Goal: Navigation & Orientation: Locate item on page

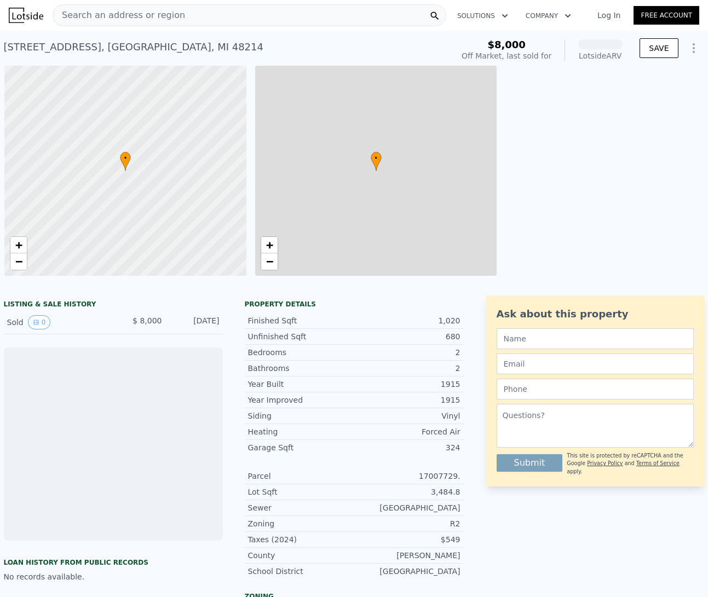
scroll to position [0, 4]
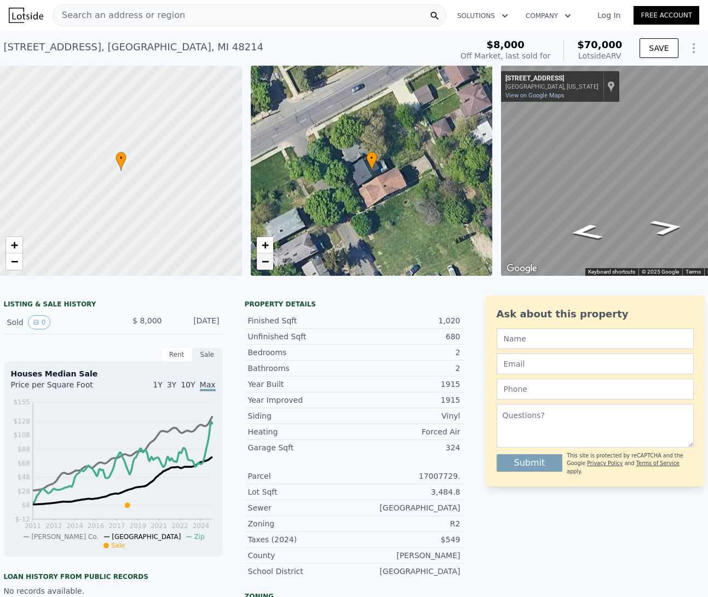
click at [269, 264] on link "−" at bounding box center [265, 261] width 16 height 16
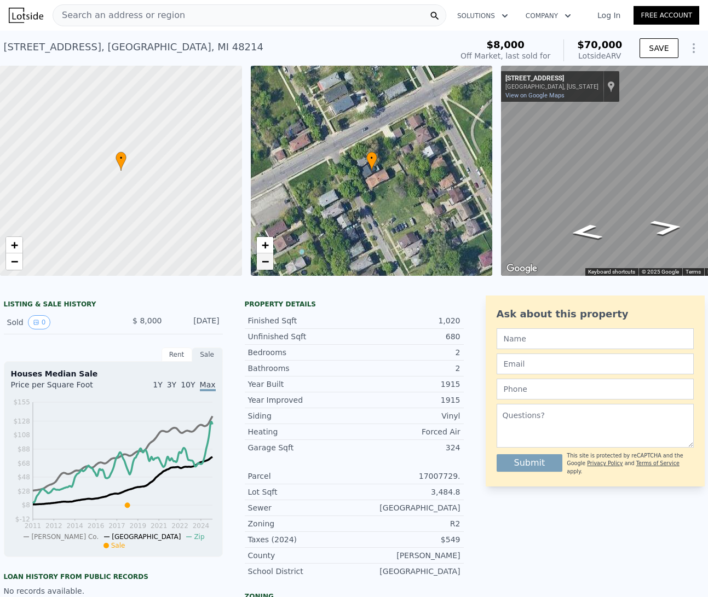
click at [269, 264] on link "−" at bounding box center [265, 261] width 16 height 16
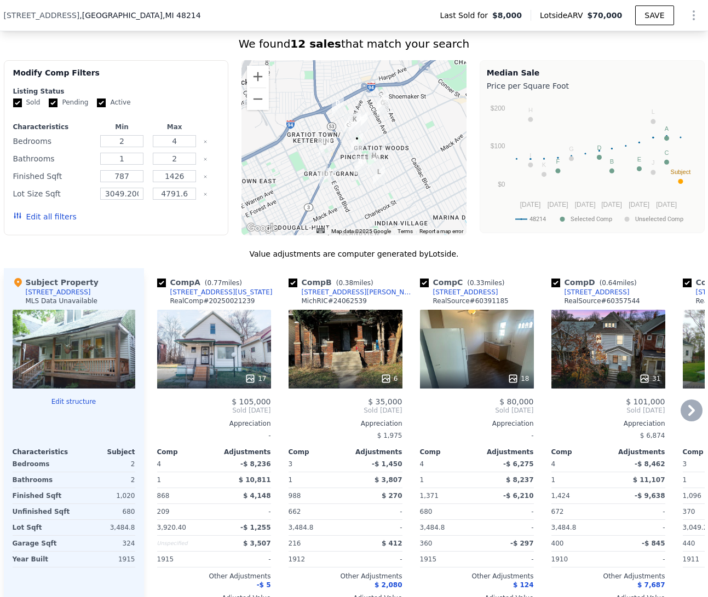
scroll to position [830, 0]
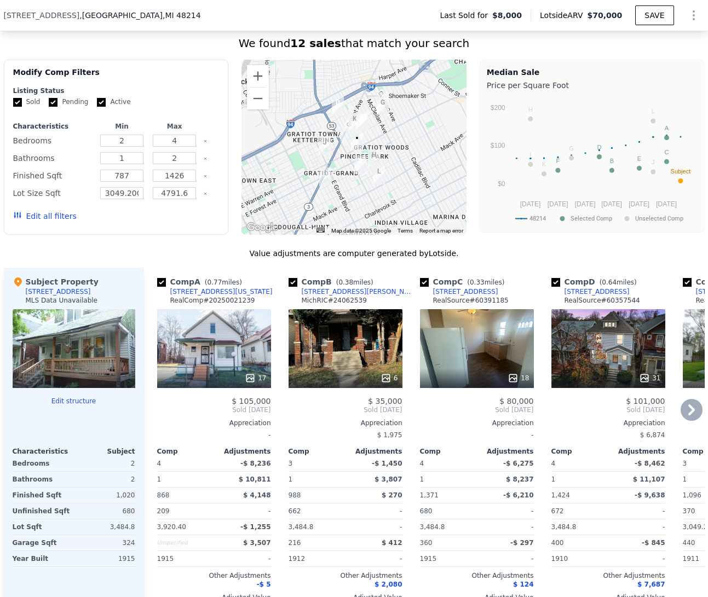
click at [690, 421] on icon at bounding box center [691, 410] width 22 height 22
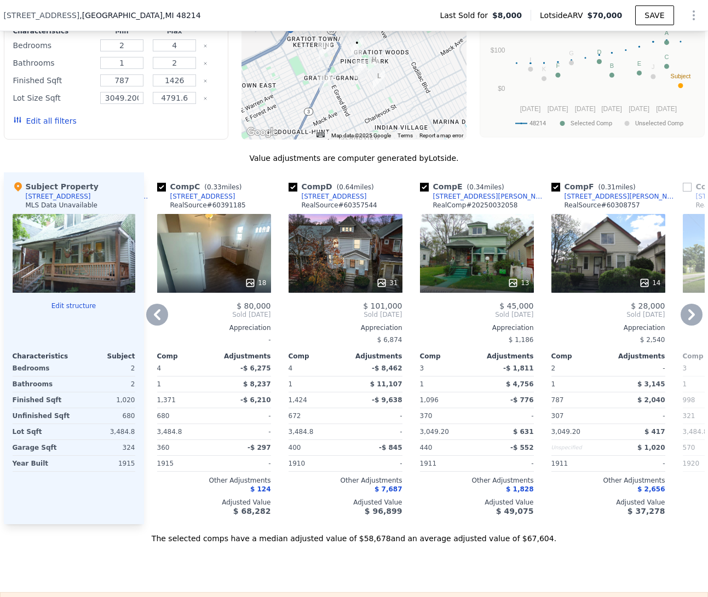
scroll to position [900, 0]
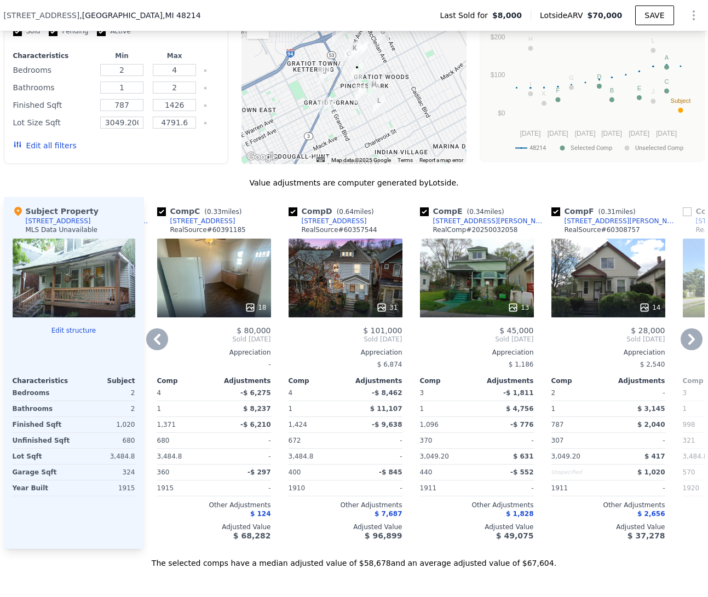
click at [687, 350] on icon at bounding box center [691, 339] width 22 height 22
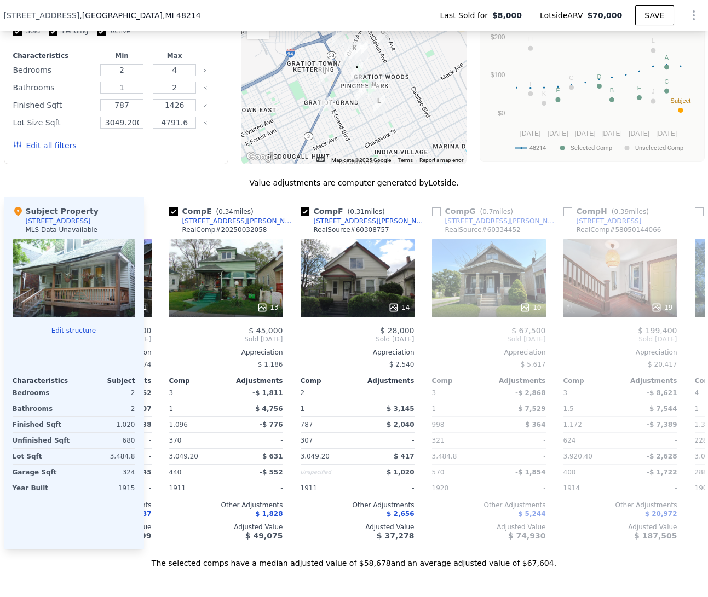
scroll to position [0, 525]
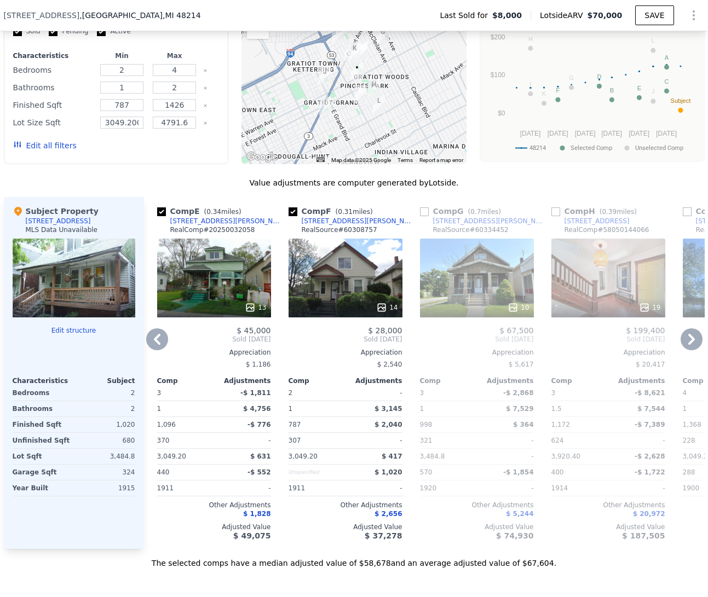
click at [688, 345] on icon at bounding box center [691, 339] width 7 height 11
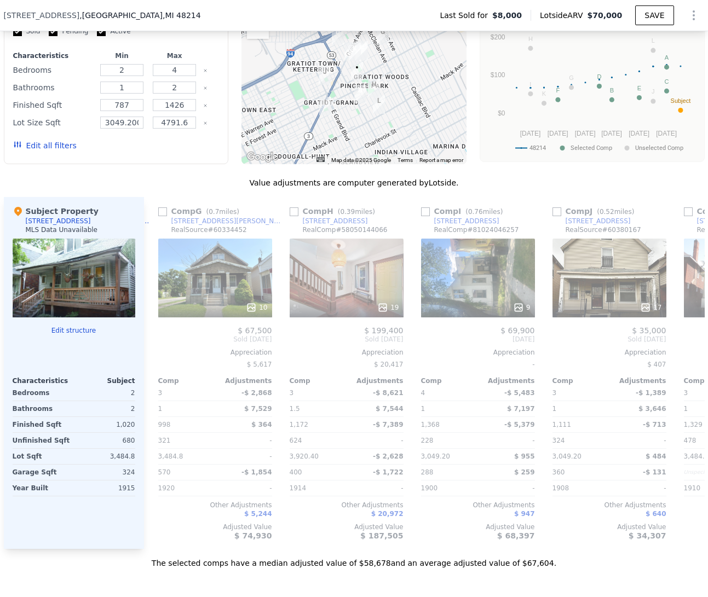
scroll to position [0, 788]
click at [688, 345] on icon at bounding box center [691, 339] width 7 height 11
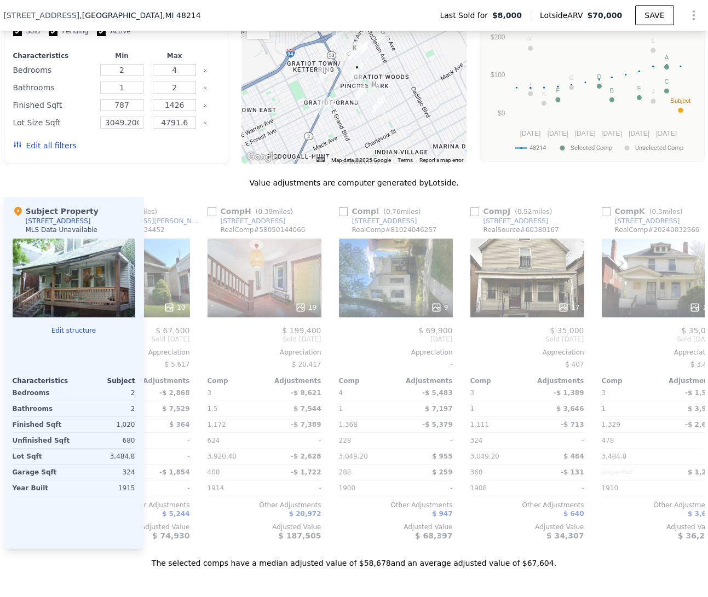
scroll to position [0, 1043]
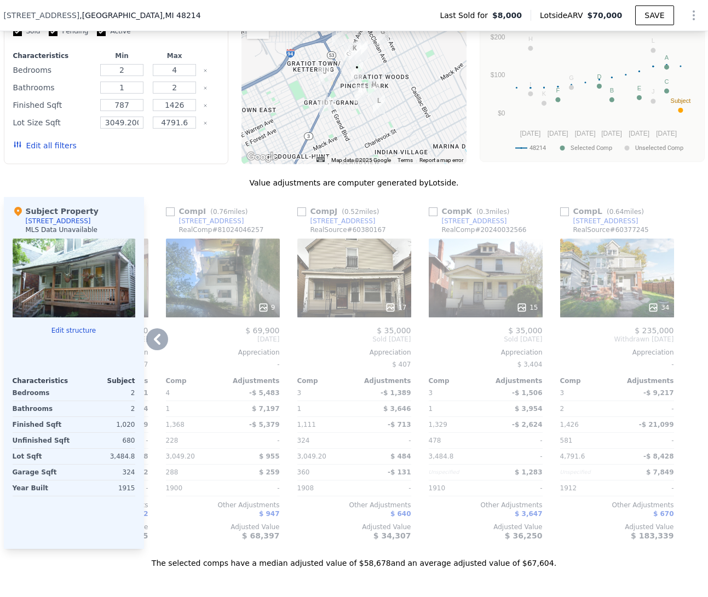
click at [158, 350] on icon at bounding box center [157, 339] width 22 height 22
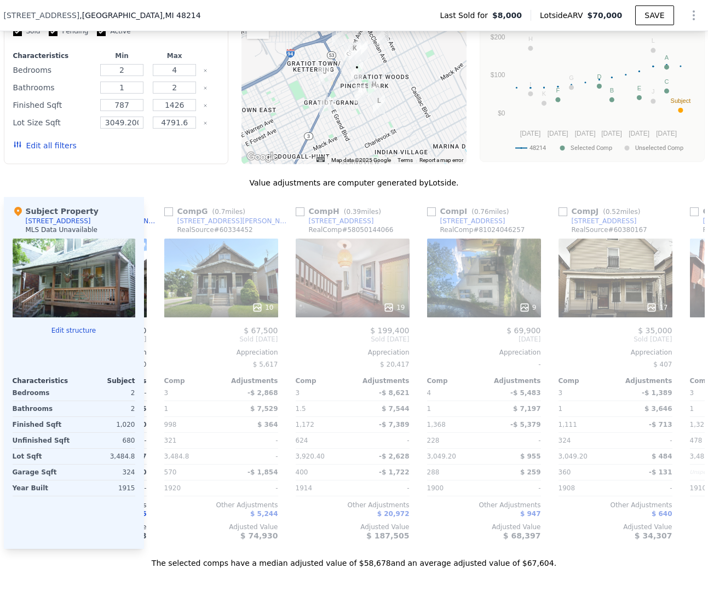
scroll to position [0, 781]
click at [159, 347] on icon at bounding box center [157, 339] width 22 height 22
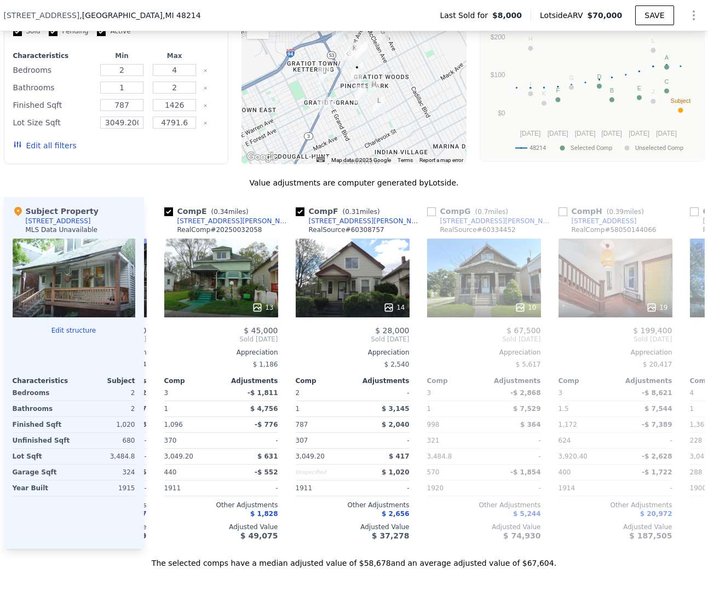
scroll to position [0, 518]
click at [159, 347] on icon at bounding box center [157, 339] width 22 height 22
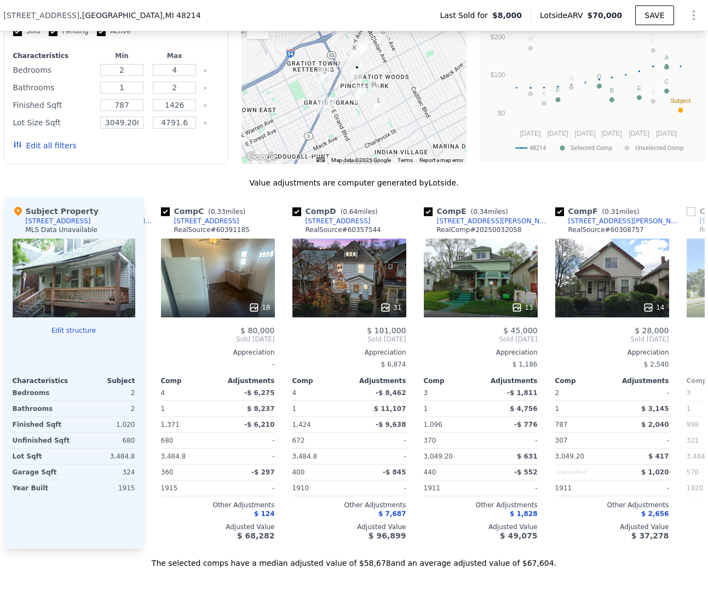
scroll to position [0, 255]
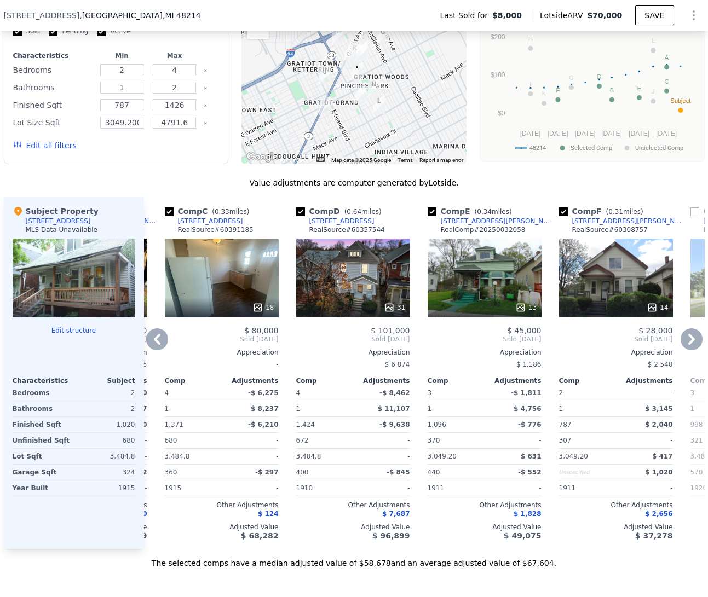
click at [159, 347] on icon at bounding box center [157, 339] width 22 height 22
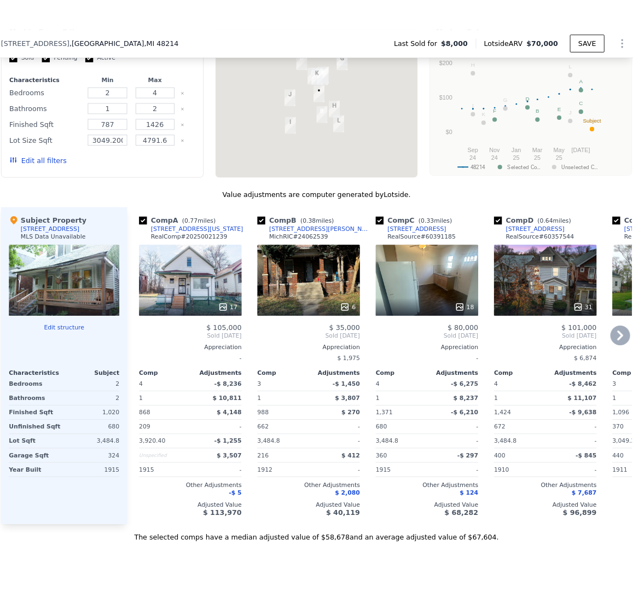
scroll to position [962, 0]
